Goal: Navigation & Orientation: Find specific page/section

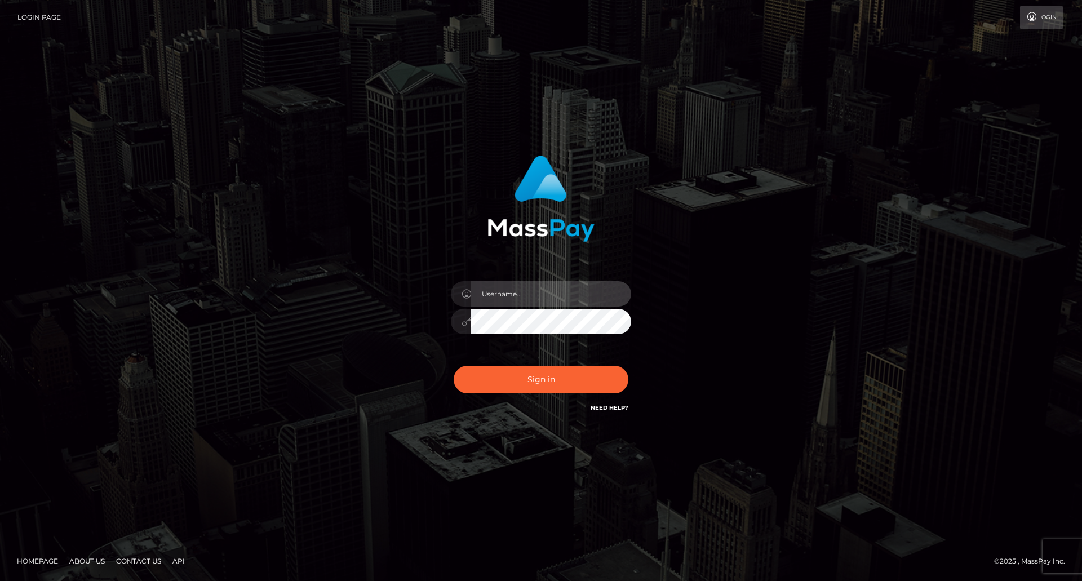
click at [540, 292] on input "text" at bounding box center [551, 293] width 160 height 25
type input "[PERSON_NAME]"
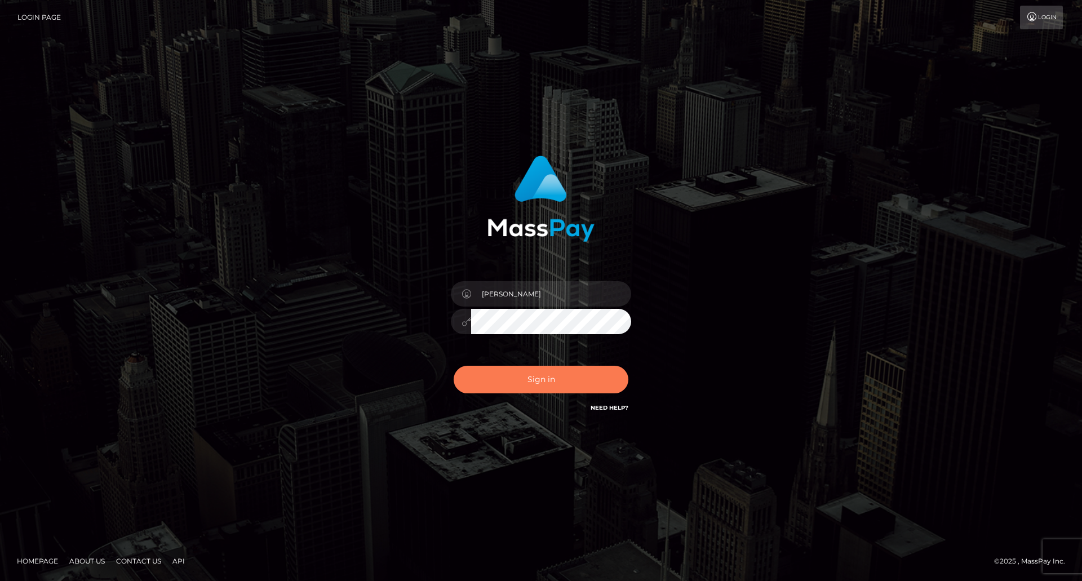
click at [541, 380] on button "Sign in" at bounding box center [540, 380] width 175 height 28
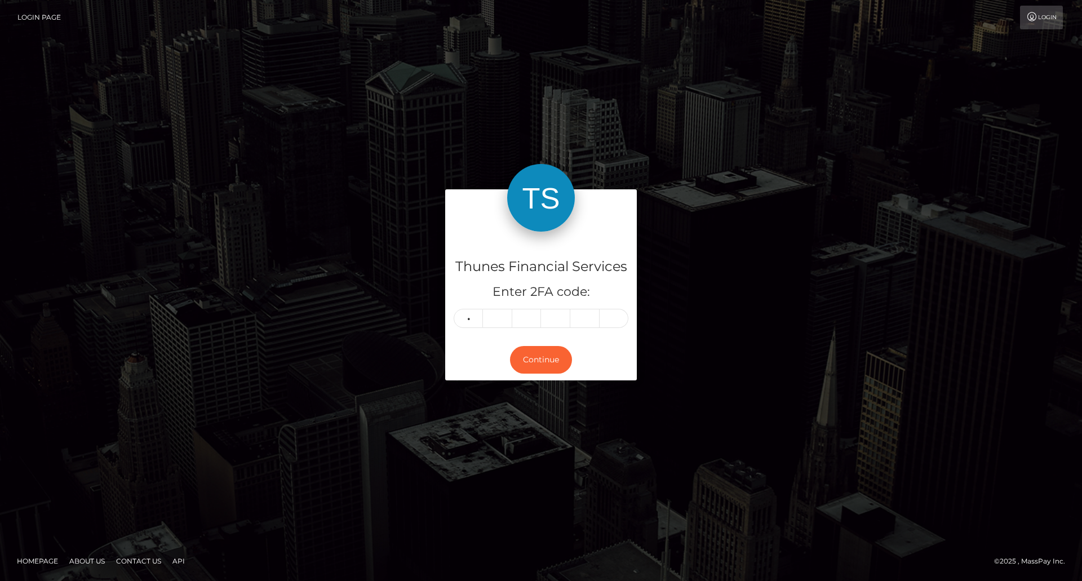
type input "2"
type input "0"
type input "9"
type input "4"
type input "1"
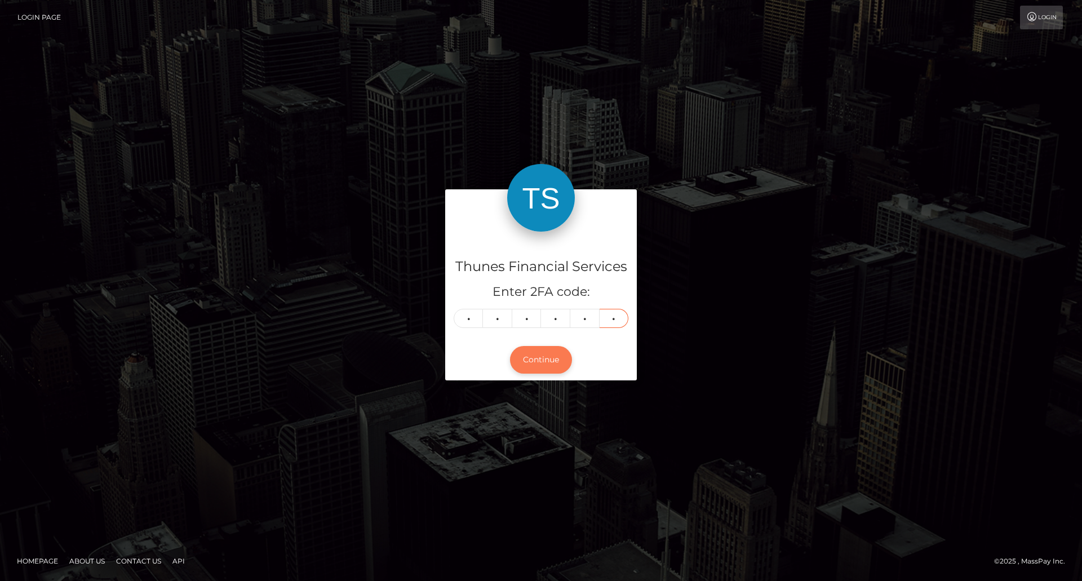
type input "4"
click at [544, 350] on button "Continue" at bounding box center [541, 360] width 62 height 28
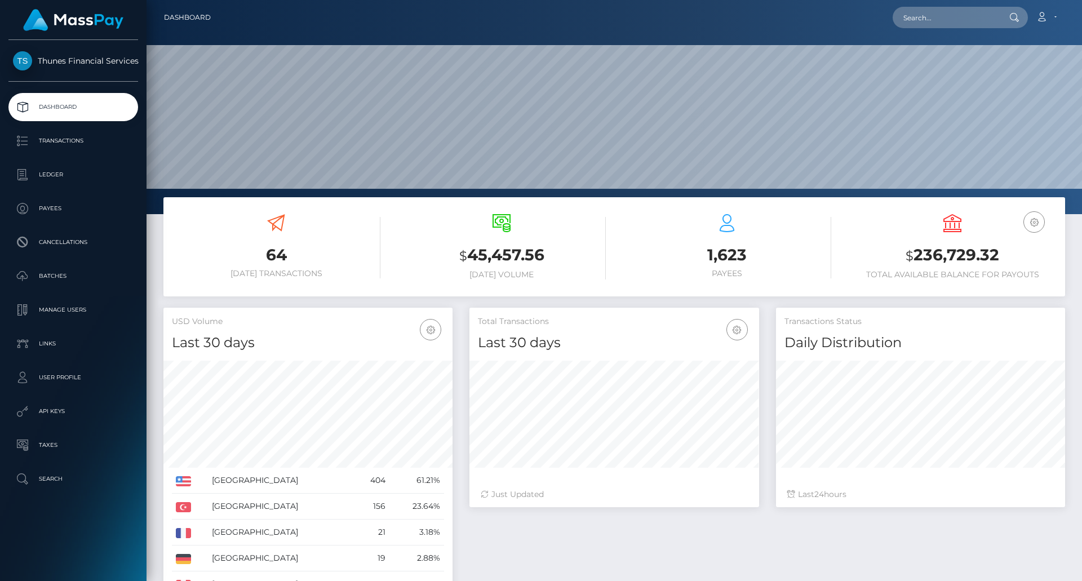
scroll to position [200, 290]
click at [73, 372] on p "User Profile" at bounding box center [73, 377] width 121 height 17
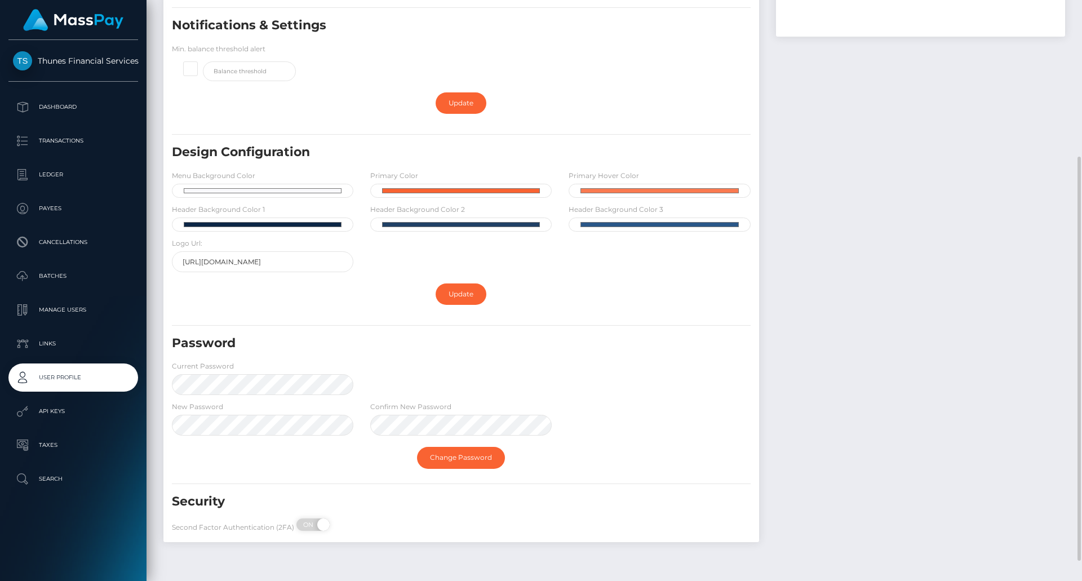
scroll to position [254, 0]
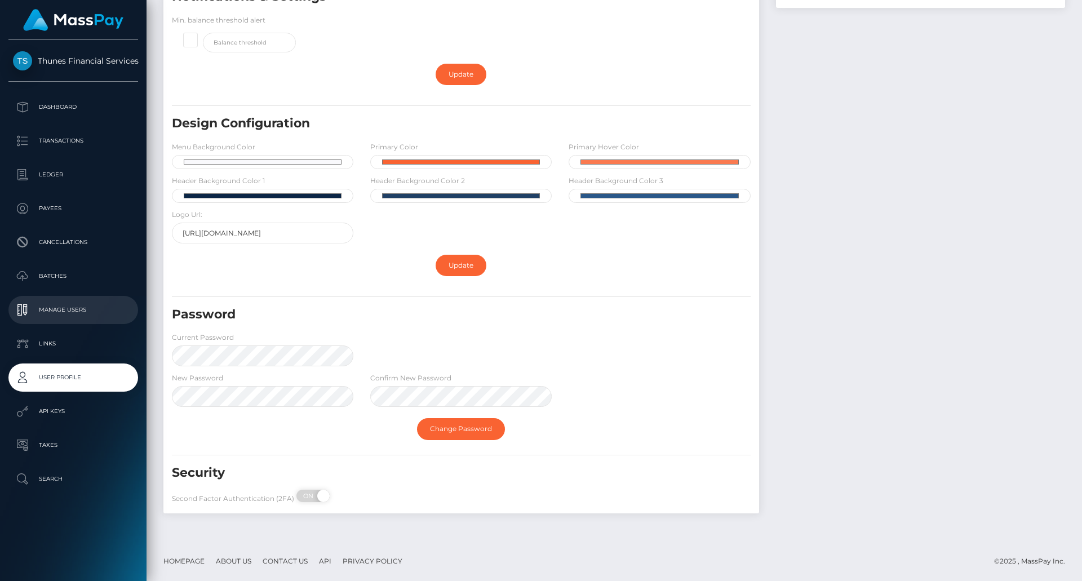
click at [83, 309] on p "Manage Users" at bounding box center [73, 309] width 121 height 17
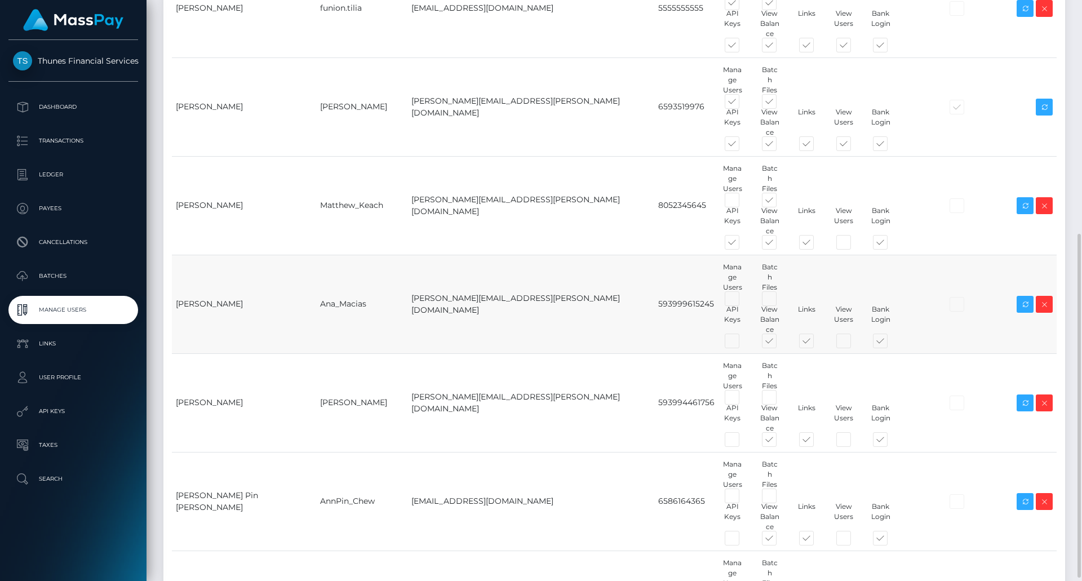
scroll to position [399, 0]
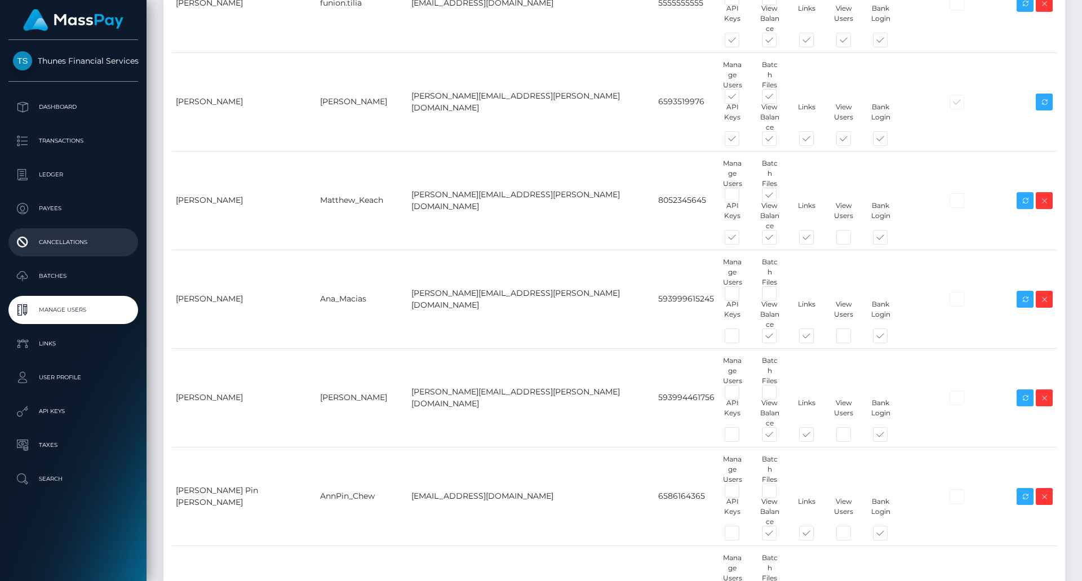
click at [81, 242] on p "Cancellations" at bounding box center [73, 242] width 121 height 17
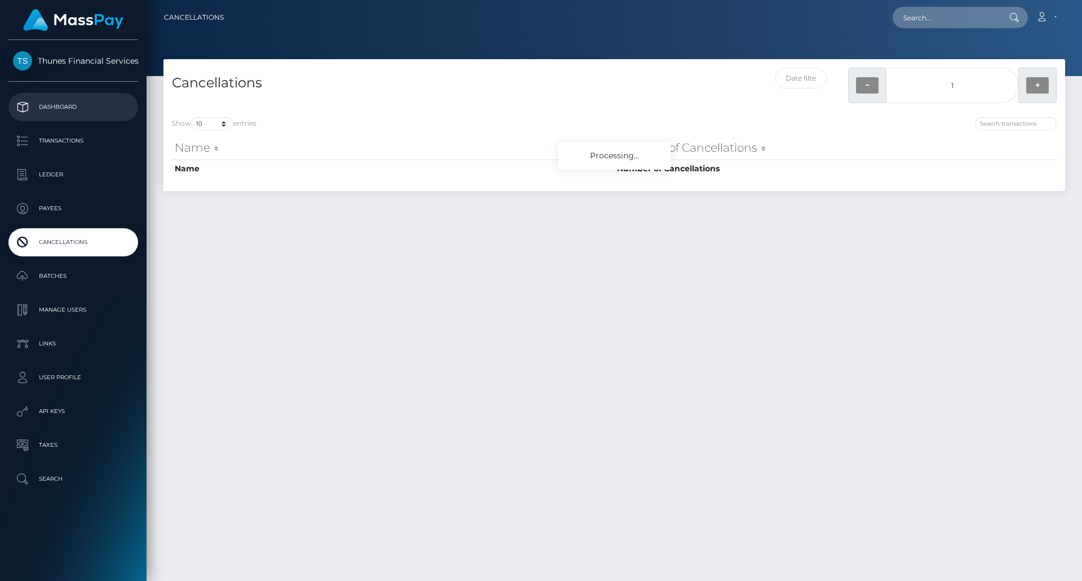
click at [101, 109] on p "Dashboard" at bounding box center [73, 107] width 121 height 17
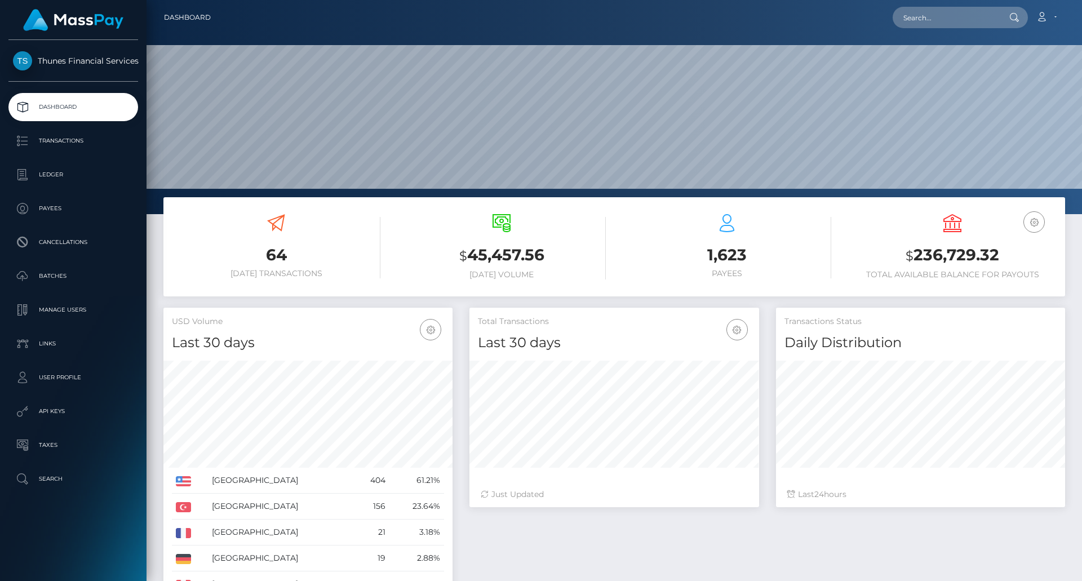
scroll to position [200, 290]
click at [79, 166] on link "Ledger" at bounding box center [73, 175] width 130 height 28
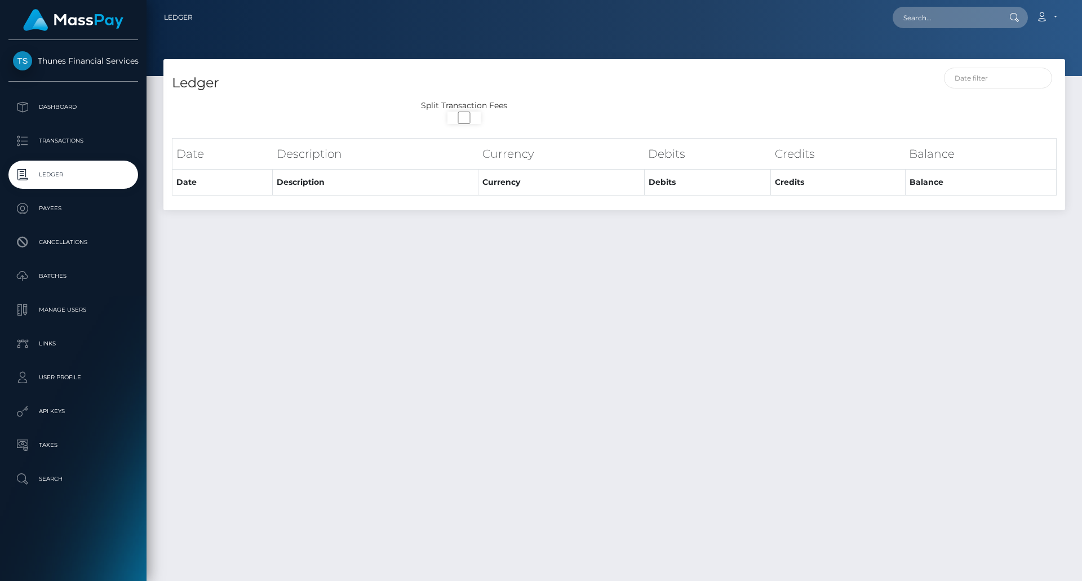
select select
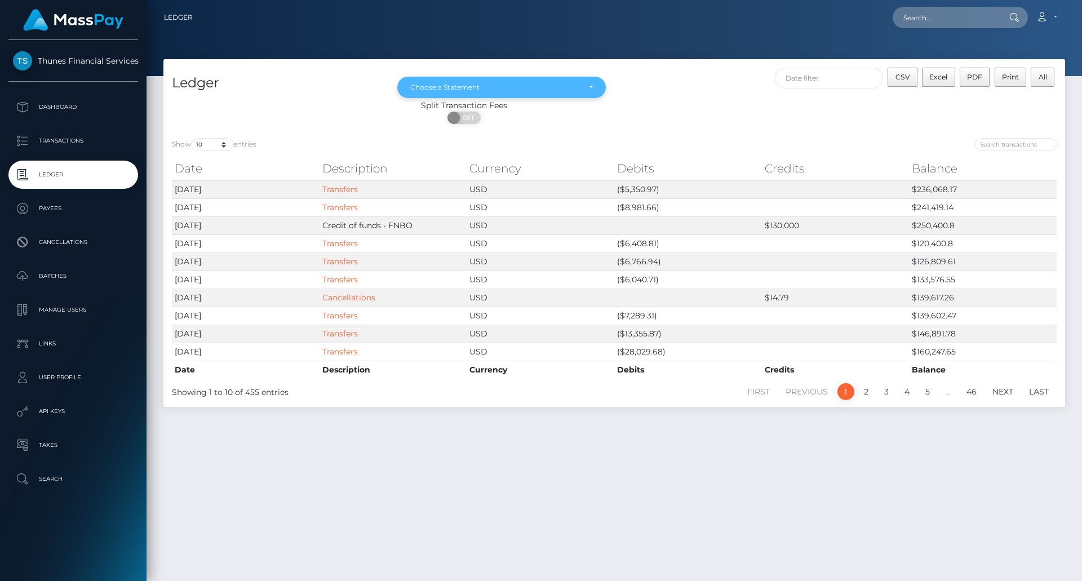
click at [594, 83] on div "Choose a Statement" at bounding box center [501, 87] width 208 height 21
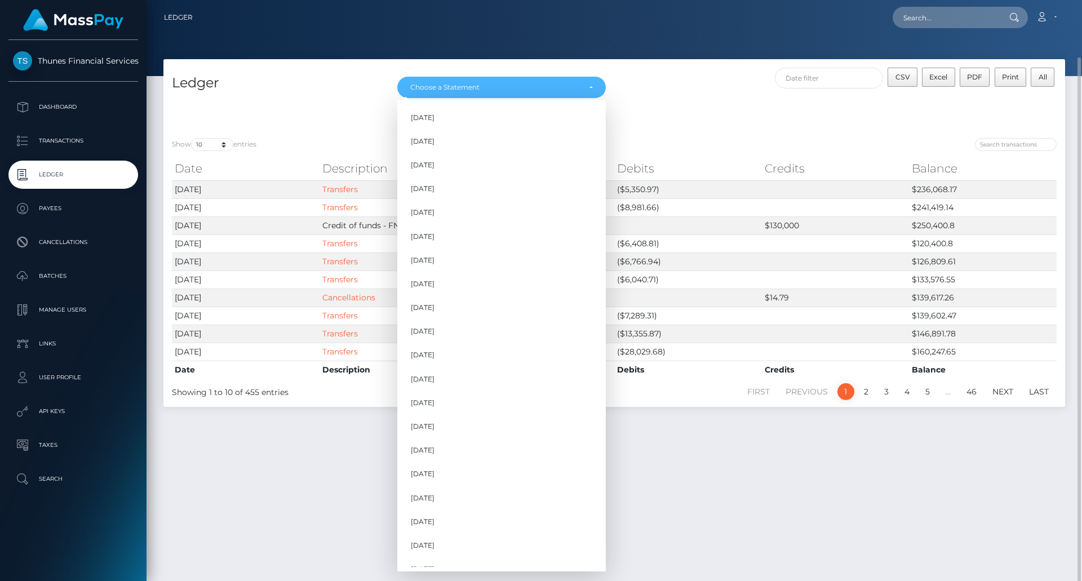
scroll to position [60, 0]
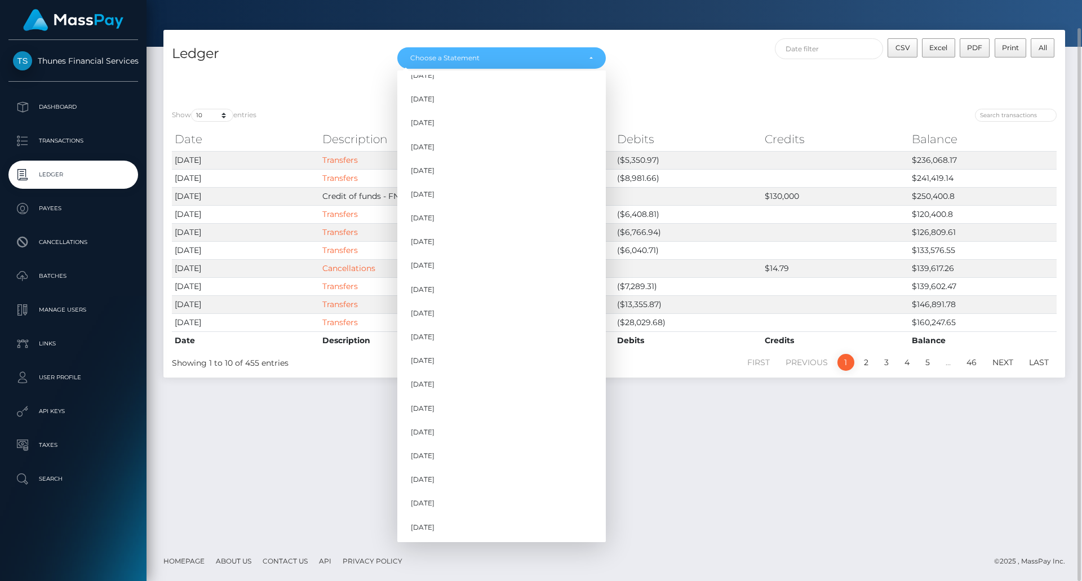
click at [862, 473] on div "Ledger [DATE] [DATE] [DATE] [DATE] [DATE] [DATE] [DATE] [DATE] [DATE] [DATE] [D…" at bounding box center [613, 285] width 935 height 511
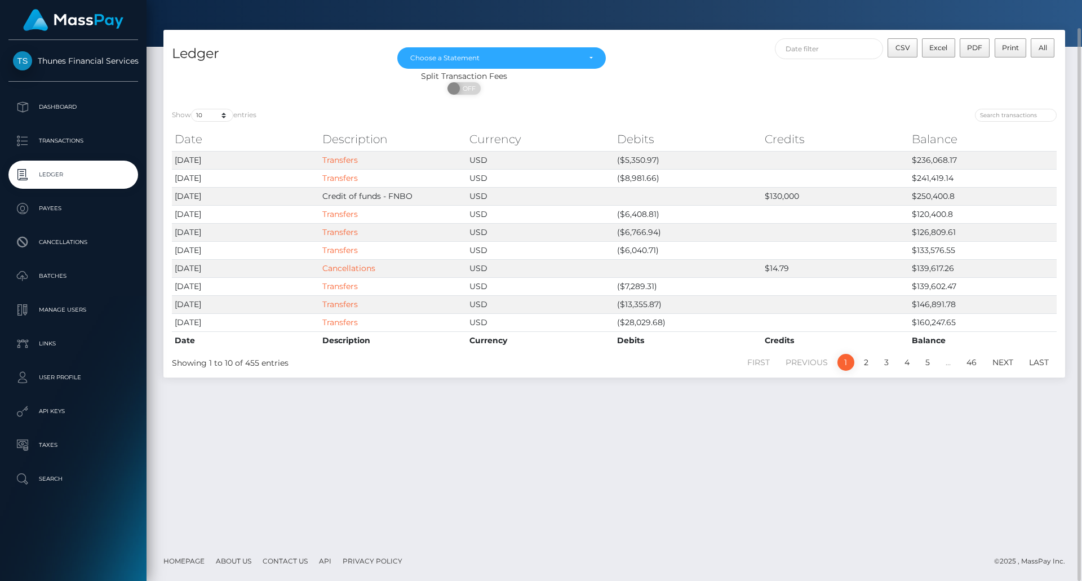
click at [687, 66] on div "CSV Excel PDF Print All" at bounding box center [839, 54] width 451 height 32
drag, startPoint x: 866, startPoint y: 0, endPoint x: 665, endPoint y: 44, distance: 206.4
click at [664, 44] on div "CSV Excel PDF Print All" at bounding box center [839, 54] width 451 height 32
click at [695, 54] on div "CSV Excel PDF Print All" at bounding box center [839, 54] width 451 height 32
click at [717, 55] on div "CSV Excel PDF Print All" at bounding box center [839, 54] width 451 height 32
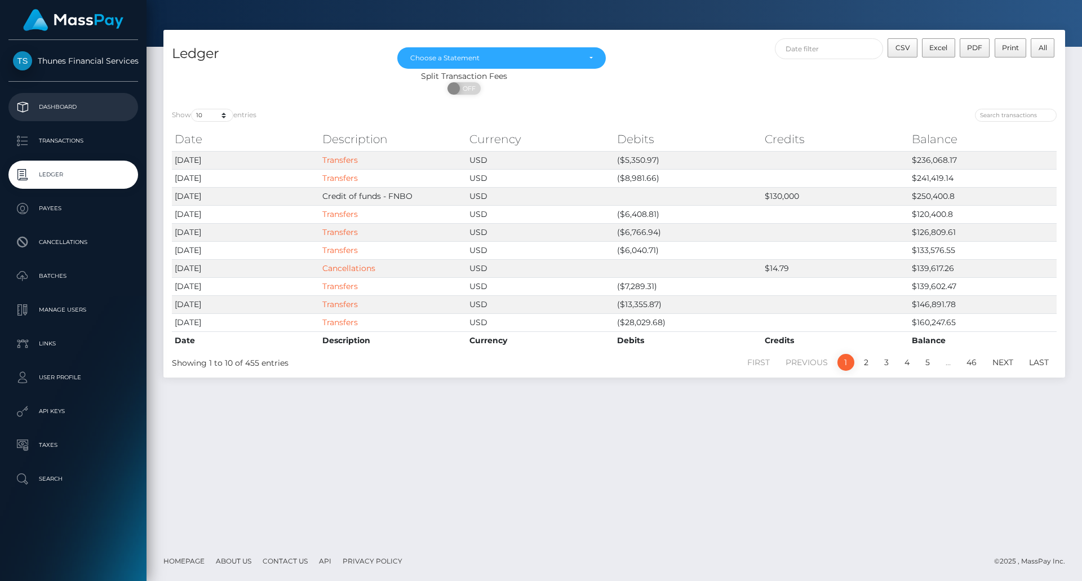
click at [79, 111] on p "Dashboard" at bounding box center [73, 107] width 121 height 17
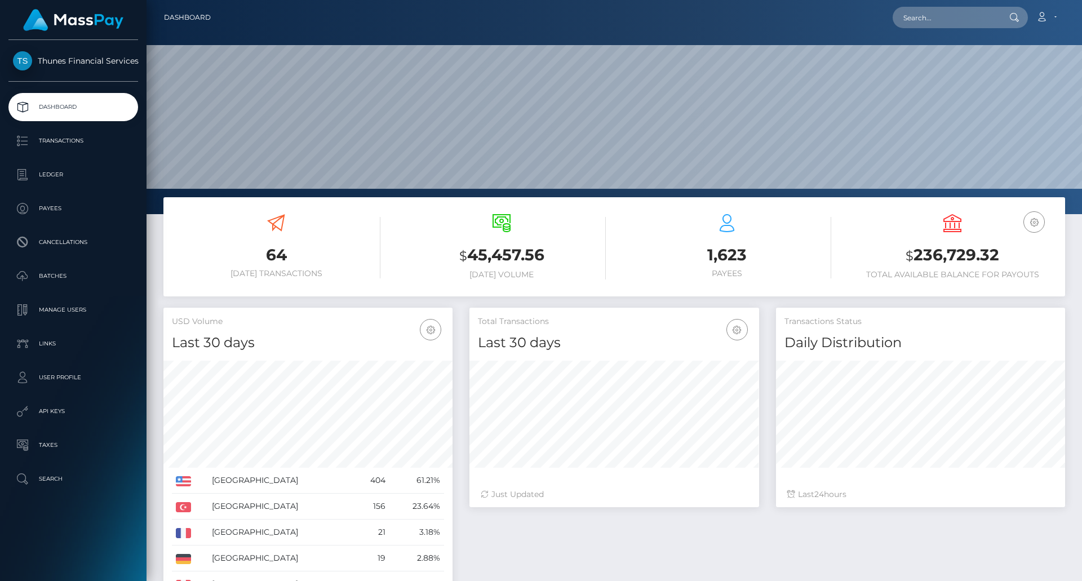
scroll to position [167, 0]
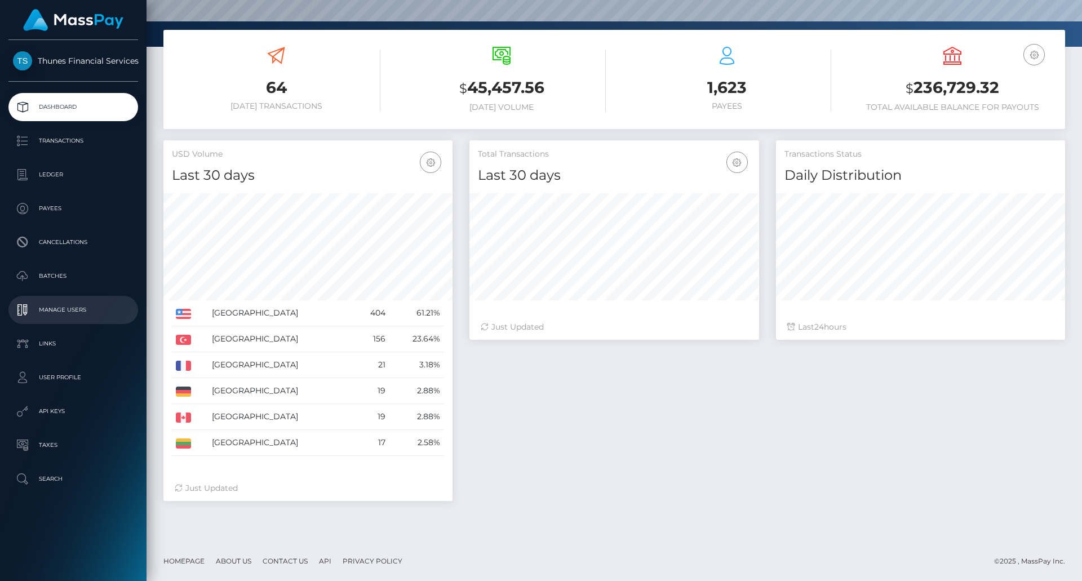
click at [72, 305] on p "Manage Users" at bounding box center [73, 309] width 121 height 17
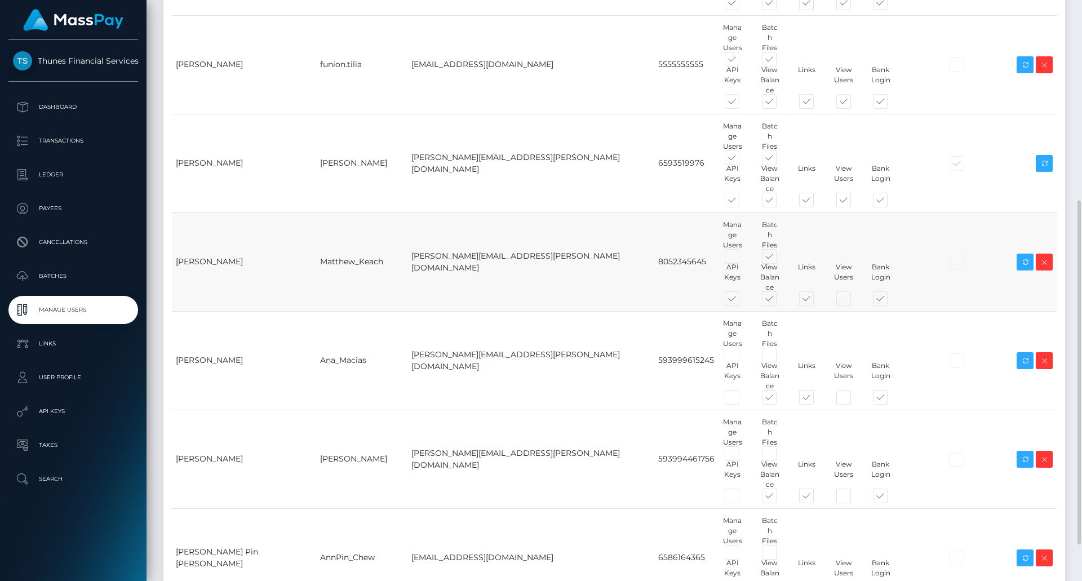
scroll to position [399, 0]
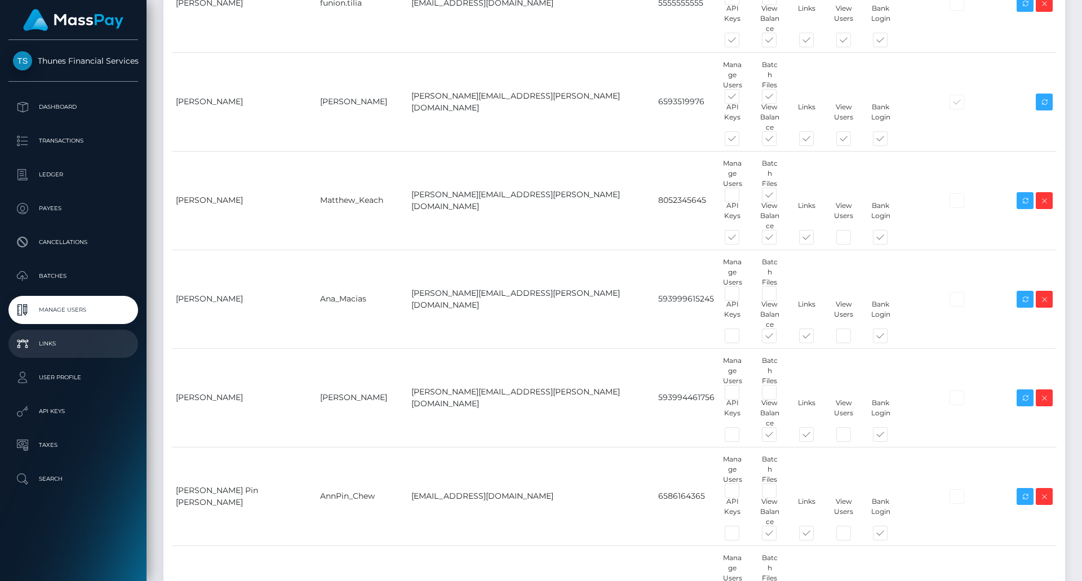
click at [61, 341] on p "Links" at bounding box center [73, 343] width 121 height 17
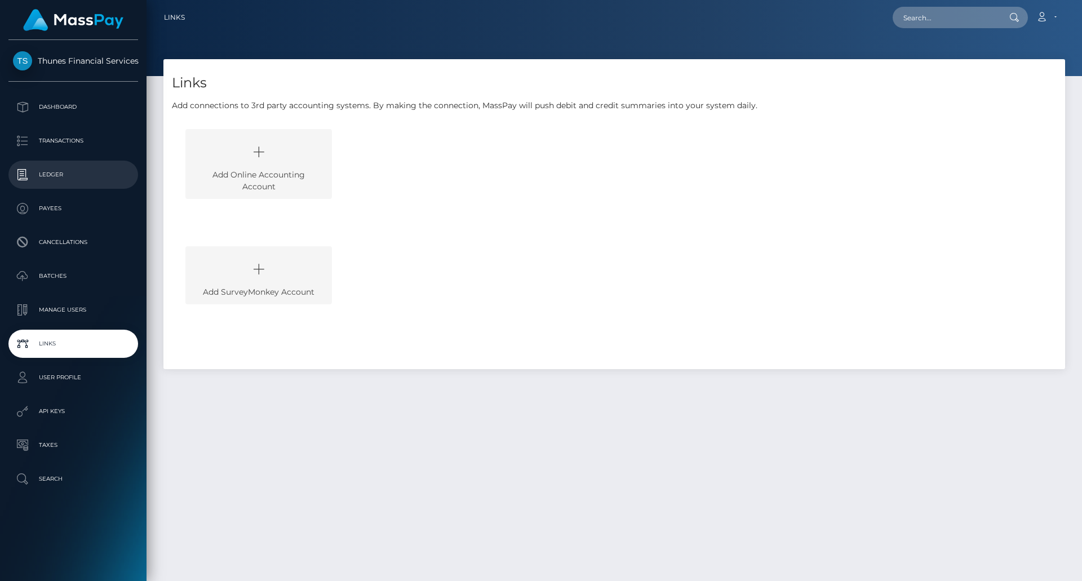
click at [74, 172] on p "Ledger" at bounding box center [73, 174] width 121 height 17
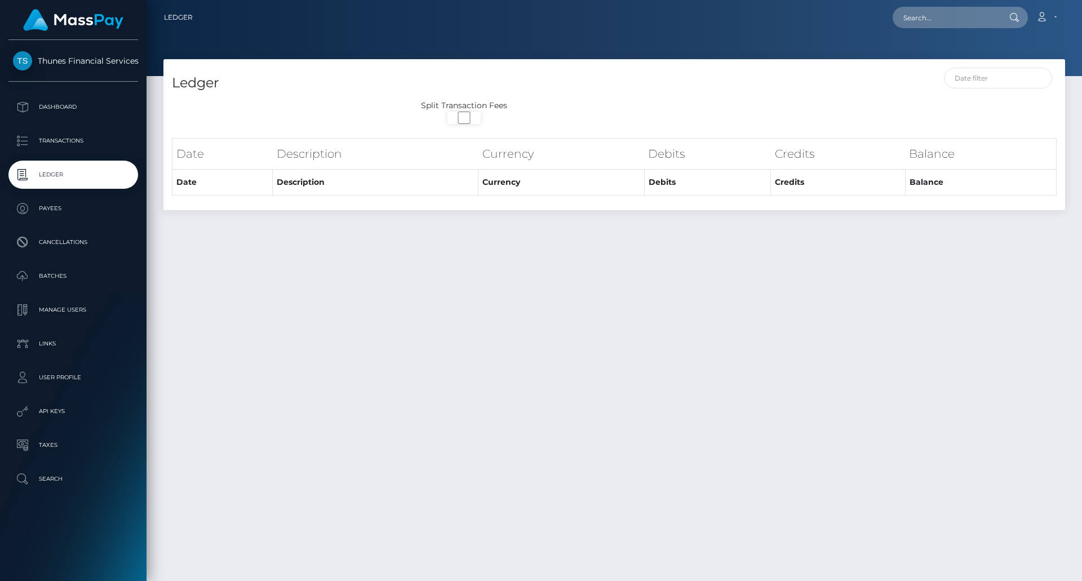
select select
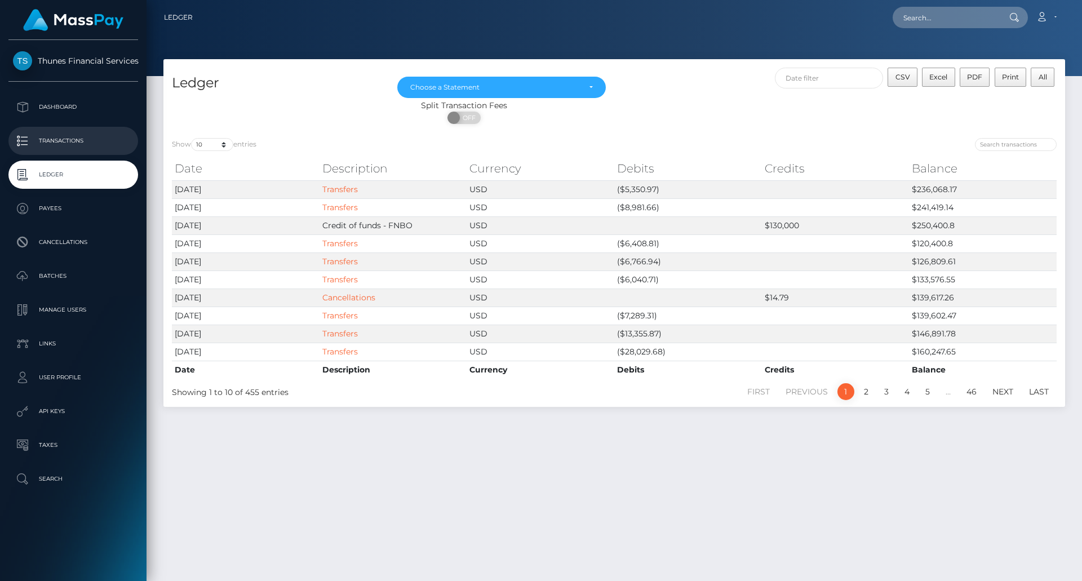
click at [90, 128] on link "Transactions" at bounding box center [73, 141] width 130 height 28
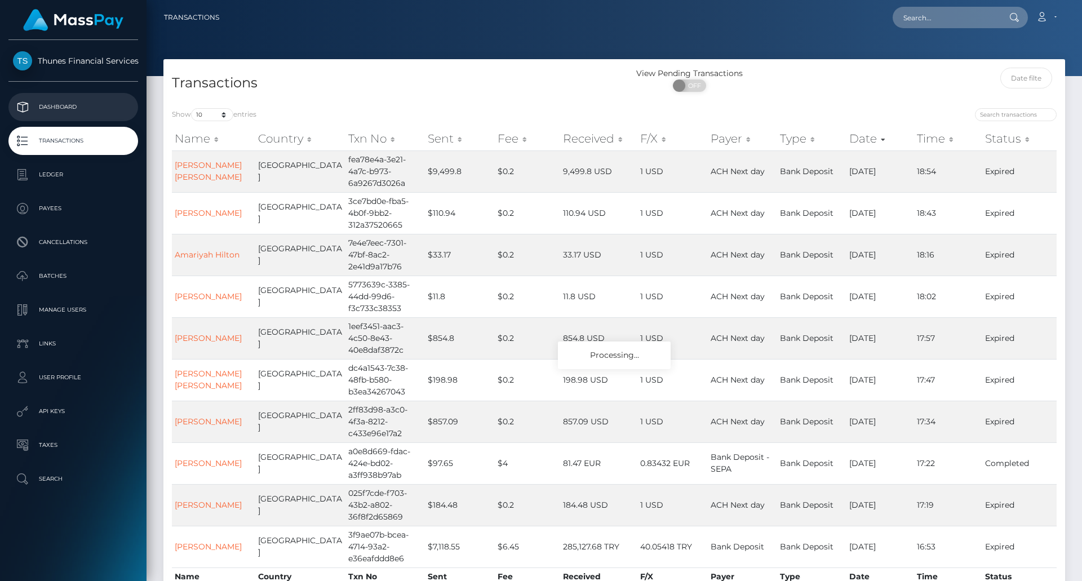
click at [91, 105] on p "Dashboard" at bounding box center [73, 107] width 121 height 17
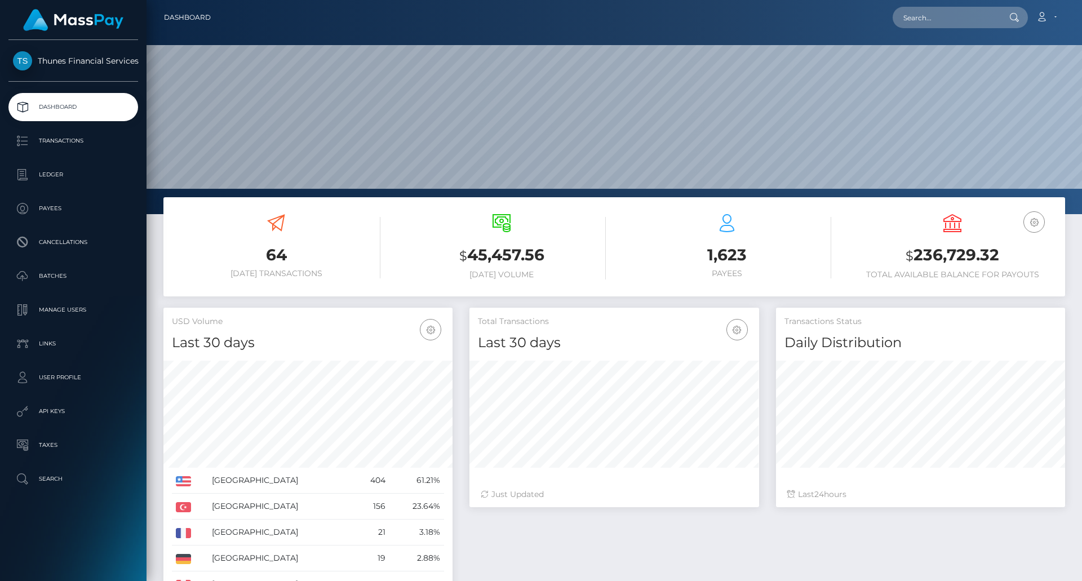
scroll to position [200, 290]
click at [1041, 215] on button "button" at bounding box center [1033, 221] width 21 height 21
click at [1068, 323] on div "Transactions Status Daily Distribution Last 24 hours" at bounding box center [920, 413] width 306 height 211
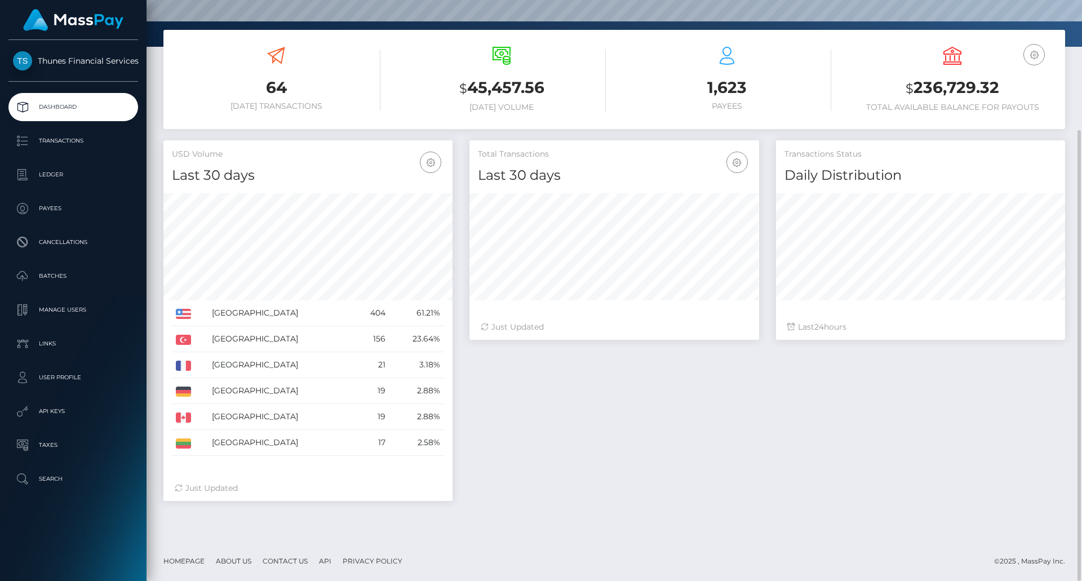
scroll to position [0, 0]
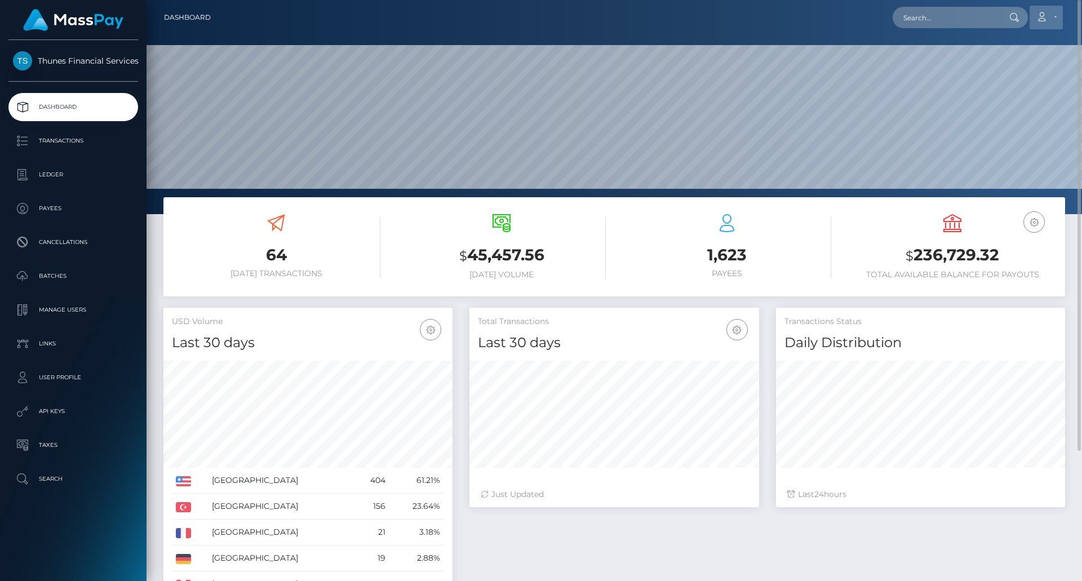
click at [1055, 16] on link "Account" at bounding box center [1045, 18] width 33 height 24
click at [399, 29] on div "Loading... Loading... Account Edit Profile Logout" at bounding box center [642, 18] width 844 height 24
click at [63, 61] on span "Thunes Financial Services" at bounding box center [73, 61] width 130 height 10
click at [43, 55] on link "Thunes Financial Services" at bounding box center [73, 60] width 146 height 19
click at [73, 18] on img at bounding box center [73, 20] width 100 height 22
